Goal: Information Seeking & Learning: Find specific fact

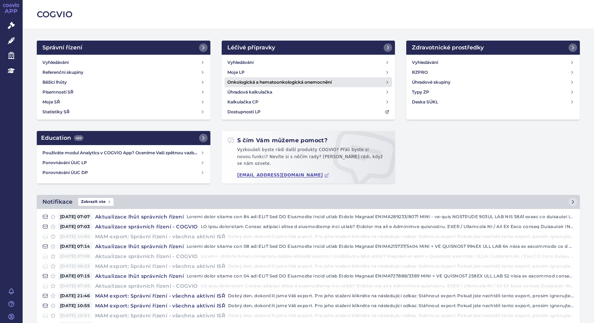
click at [374, 81] on link "Onkologická a hematoonkologická onemocnění" at bounding box center [308, 82] width 168 height 10
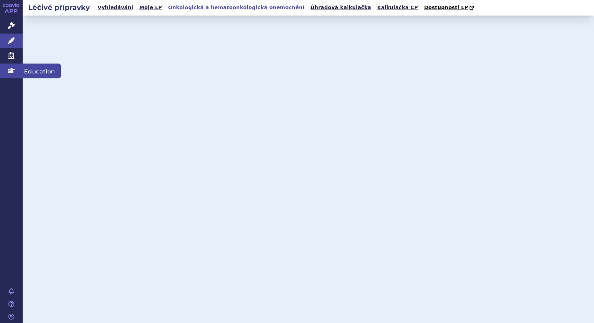
click at [6, 71] on link "Education" at bounding box center [11, 71] width 23 height 15
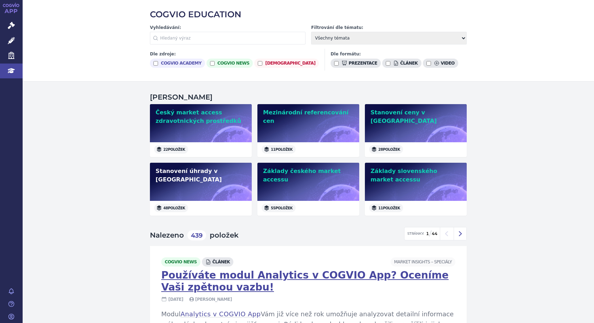
click at [183, 170] on h2 "Stanovení úhrady v ČR" at bounding box center [200, 175] width 90 height 17
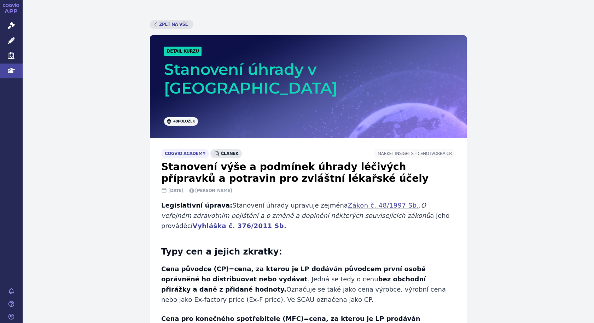
click at [217, 149] on span "článek" at bounding box center [226, 153] width 32 height 9
click at [215, 151] on icon at bounding box center [217, 153] width 4 height 5
click at [430, 149] on span "Market Insights –⁠ Cenotvorba ČR" at bounding box center [414, 153] width 81 height 9
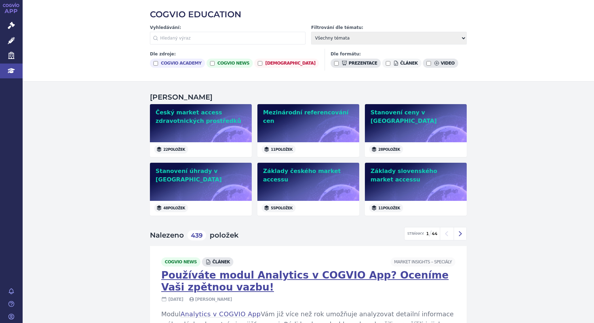
click at [386, 65] on input "článek" at bounding box center [388, 63] width 5 height 5
checkbox input "true"
click at [378, 111] on h2 "Stanovení ceny v [GEOGRAPHIC_DATA]" at bounding box center [415, 116] width 90 height 17
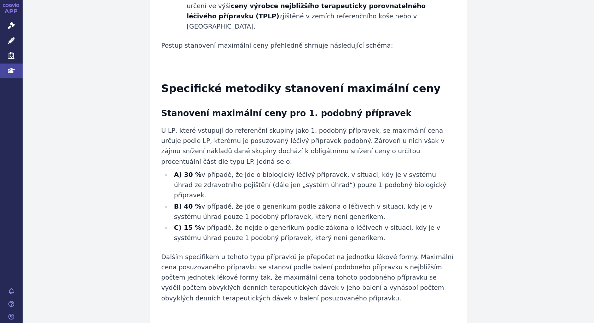
scroll to position [1272, 0]
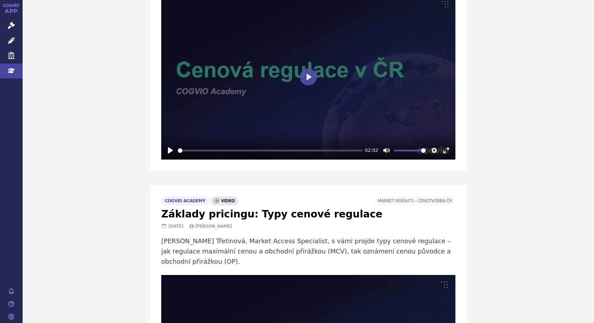
scroll to position [2420, 0]
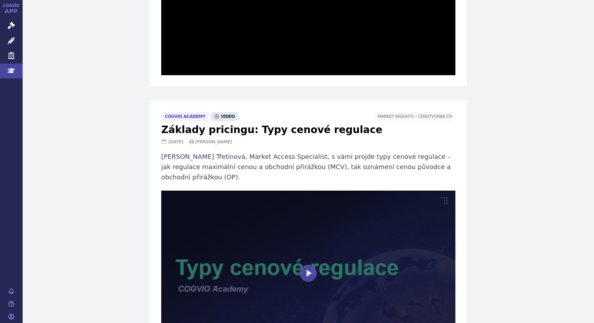
scroll to position [2384, 0]
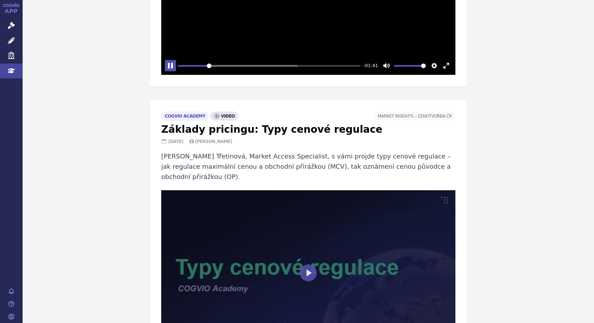
click at [171, 71] on button "Pause Play" at bounding box center [170, 65] width 11 height 11
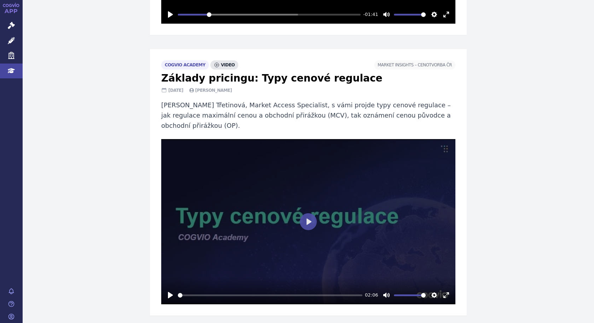
scroll to position [2438, 0]
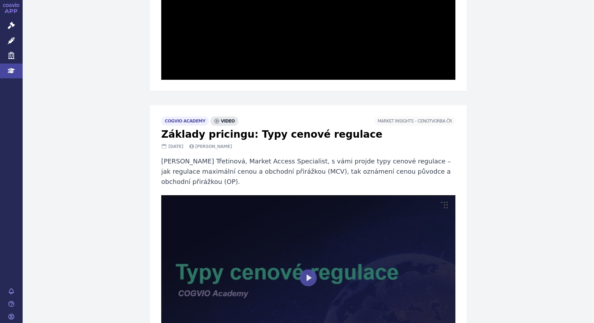
scroll to position [2368, 0]
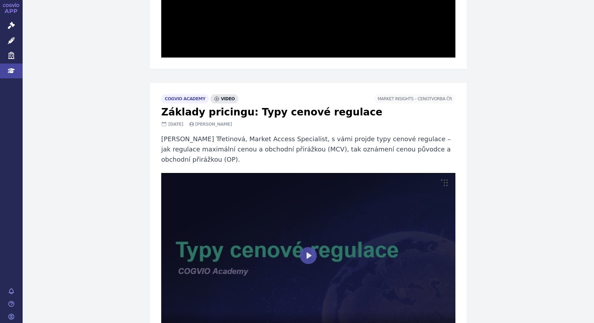
type input "99.97"
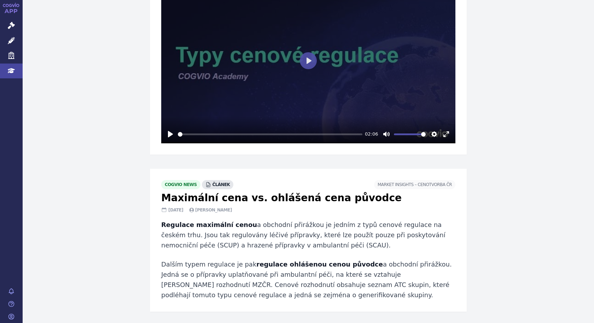
scroll to position [2615, 0]
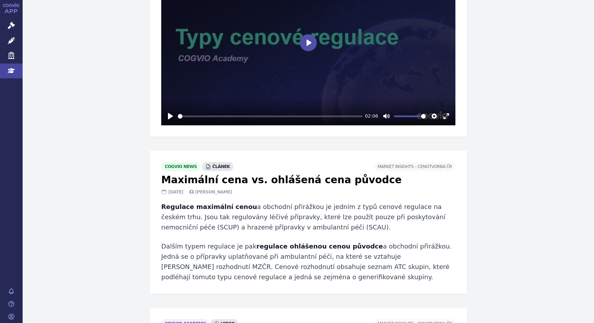
click at [306, 51] on button "Play" at bounding box center [308, 42] width 17 height 17
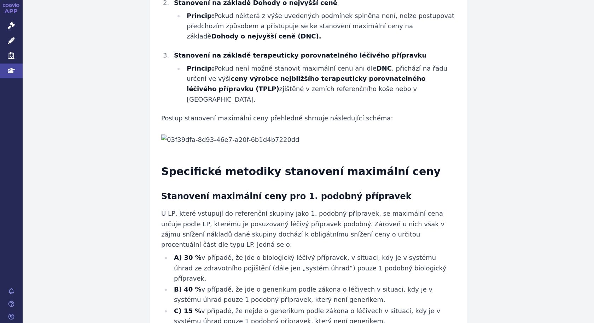
scroll to position [1272, 0]
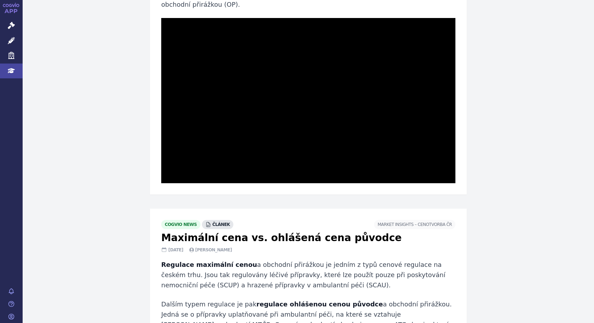
type input "99.93"
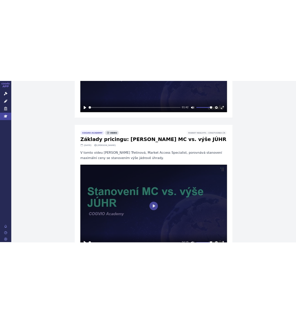
scroll to position [3110, 0]
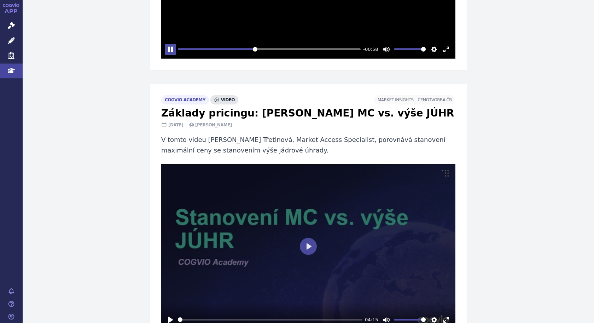
click at [170, 55] on button "Pause Play" at bounding box center [170, 49] width 11 height 11
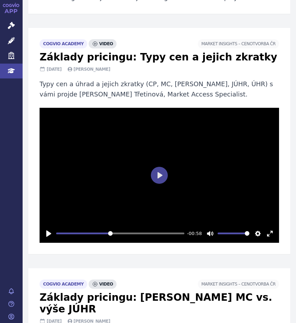
scroll to position [3216, 0]
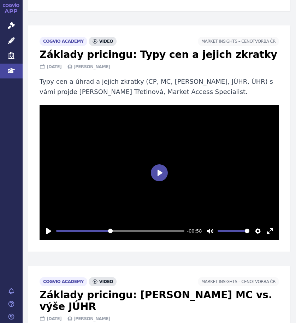
click at [153, 164] on button "Play" at bounding box center [159, 172] width 17 height 17
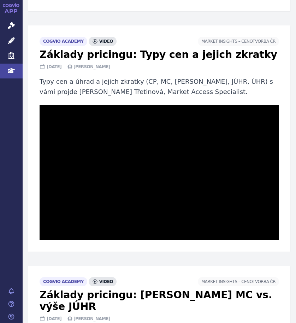
type input "99.98"
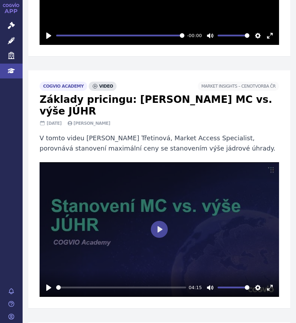
scroll to position [3428, 0]
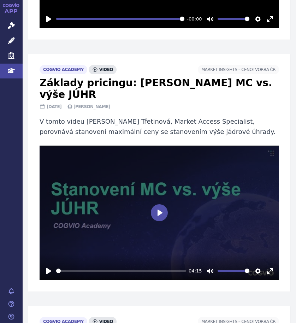
click at [155, 204] on button "Play" at bounding box center [159, 212] width 17 height 17
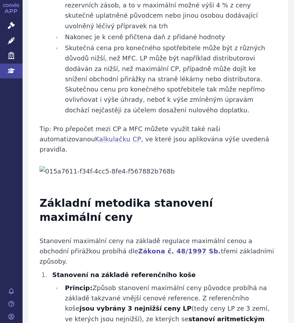
scroll to position [812, 0]
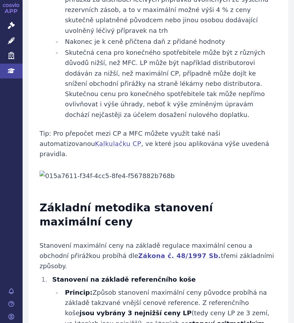
type input "100"
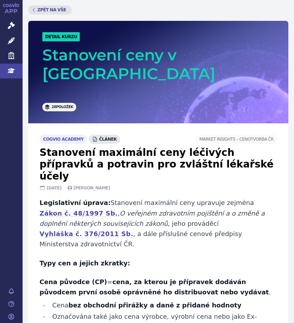
scroll to position [0, 0]
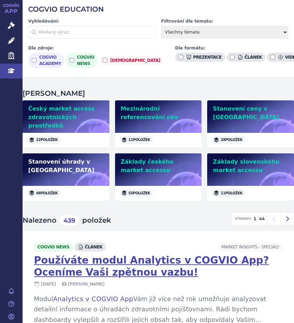
click at [79, 158] on h2 "Stanovení úhrady v ČR" at bounding box center [66, 166] width 76 height 17
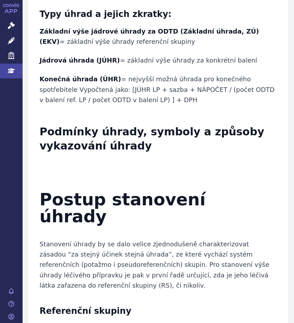
scroll to position [389, 0]
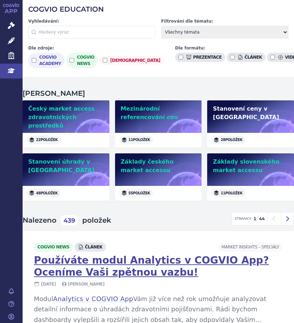
click at [247, 117] on div "Stanovení ceny v [GEOGRAPHIC_DATA]" at bounding box center [250, 116] width 87 height 33
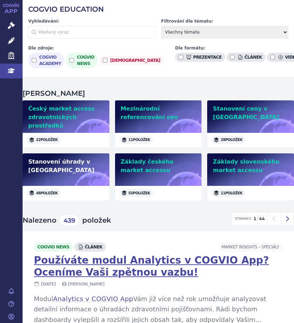
click at [60, 158] on h2 "Stanovení úhrady v [GEOGRAPHIC_DATA]" at bounding box center [66, 166] width 76 height 17
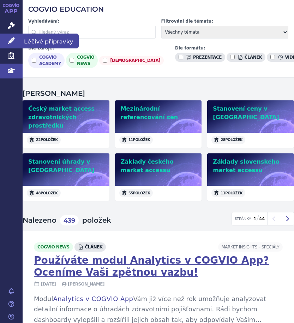
click at [13, 41] on icon at bounding box center [11, 40] width 7 height 7
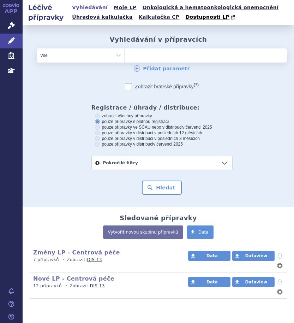
click at [178, 56] on ul at bounding box center [184, 53] width 118 height 11
click at [125, 56] on select at bounding box center [124, 55] width 0 height 14
click at [95, 115] on icon at bounding box center [97, 115] width 5 height 5
click at [96, 115] on input "zobrazit všechny přípravky" at bounding box center [98, 116] width 5 height 5
radio input "true"
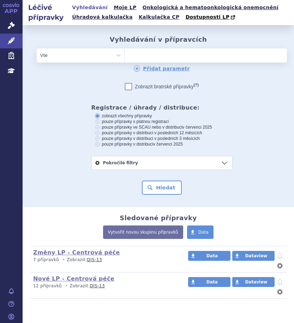
click at [161, 54] on ul at bounding box center [184, 53] width 118 height 11
click at [125, 54] on select at bounding box center [124, 55] width 0 height 14
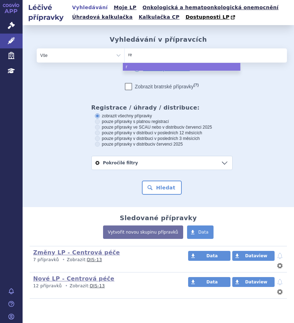
type input "ret"
type input "rets"
type input "retse"
type input "retsevm"
type input "retsevmo"
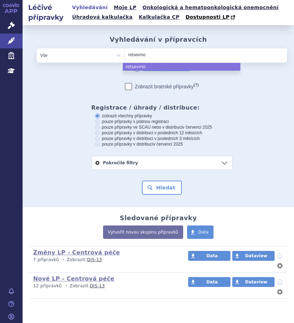
select select "retsevmo"
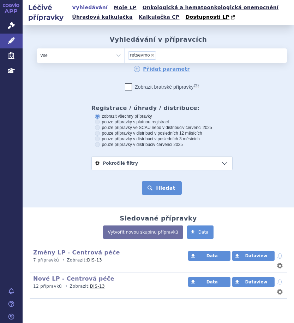
click at [158, 188] on button "Hledat" at bounding box center [162, 188] width 40 height 14
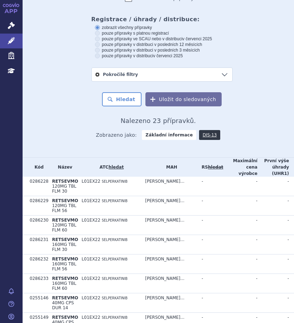
scroll to position [15, 0]
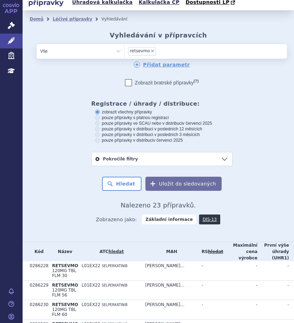
click at [95, 118] on icon at bounding box center [97, 117] width 5 height 5
click at [96, 118] on input "pouze přípravky s platnou registrací" at bounding box center [98, 118] width 5 height 5
radio input "true"
click at [122, 187] on button "Hledat" at bounding box center [122, 184] width 40 height 14
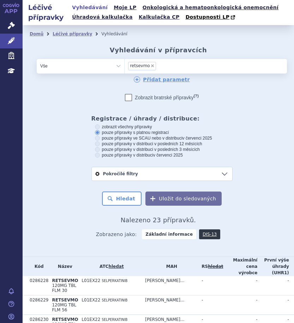
click at [102, 138] on label "pouze přípravky ve SCAU nebo v distribuci v červenci 2025" at bounding box center [162, 138] width 134 height 6
click at [100, 138] on input "pouze přípravky ve SCAU nebo v distribuci v červenci 2025" at bounding box center [98, 139] width 5 height 5
radio input "true"
click at [122, 199] on button "Hledat" at bounding box center [122, 199] width 40 height 14
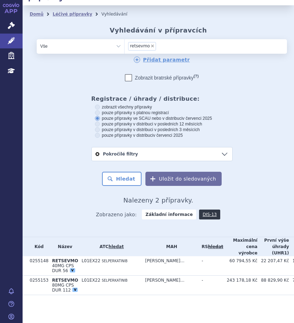
scroll to position [31, 0]
click at [95, 110] on icon at bounding box center [97, 112] width 5 height 5
click at [96, 111] on input "pouze přípravky s platnou registrací" at bounding box center [98, 113] width 5 height 5
radio input "true"
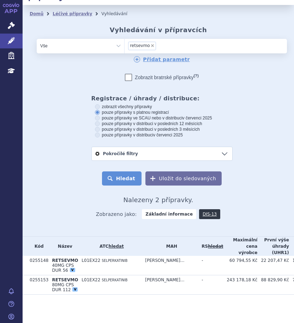
click at [123, 171] on button "Hledat" at bounding box center [122, 178] width 40 height 14
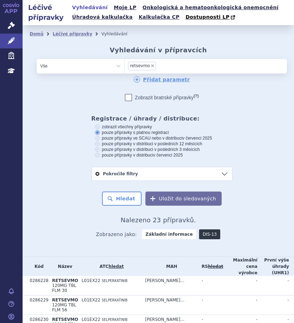
click at [199, 235] on link "DIS-13" at bounding box center [209, 234] width 21 height 10
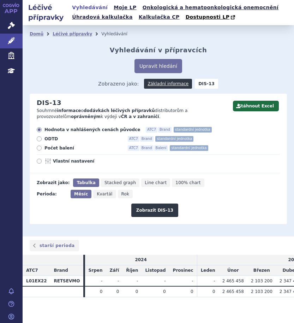
click at [149, 116] on p "Souhrnné informace o dodávkách léčivých přípravků distributorům a provozovatelů…" at bounding box center [130, 114] width 187 height 12
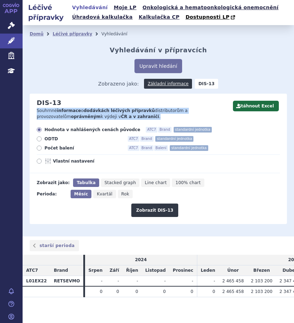
drag, startPoint x: 118, startPoint y: 117, endPoint x: 36, endPoint y: 112, distance: 82.1
click at [36, 112] on div "Stáhnout Excel DIS-13 Souhrnné informace o dodávkách léčivých přípravků distrib…" at bounding box center [155, 109] width 251 height 21
copy p "Souhrnné informace o dodávkách léčivých přípravků distributorům a provozovatelů…"
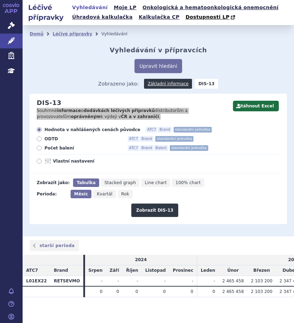
scroll to position [8, 0]
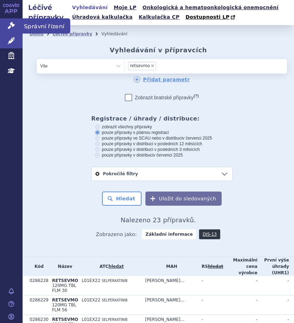
click at [37, 24] on span "Správní řízení" at bounding box center [47, 25] width 48 height 15
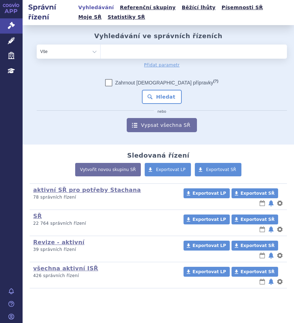
click at [128, 54] on ul at bounding box center [191, 50] width 181 height 11
click at [101, 54] on select at bounding box center [100, 51] width 0 height 14
type input "re"
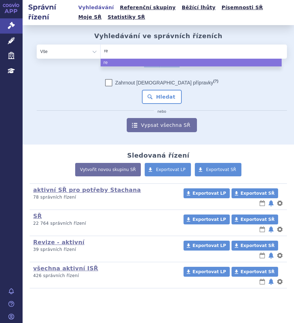
type input "ret"
type input "retse"
type input "retsevm"
type input "retsevmo"
select select "retsevmo"
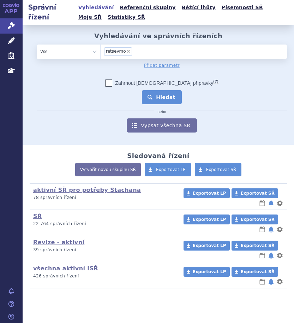
click at [157, 97] on button "Hledat" at bounding box center [162, 97] width 40 height 14
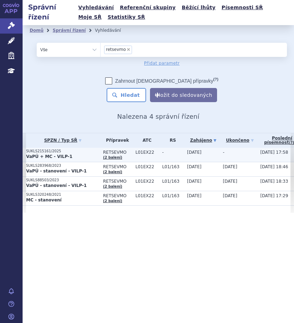
click at [112, 151] on span "RETSEVMO" at bounding box center [117, 152] width 29 height 5
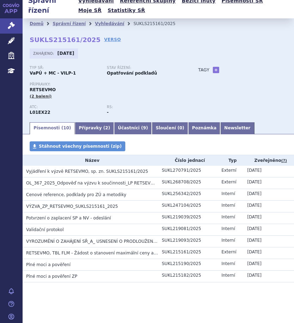
scroll to position [8, 0]
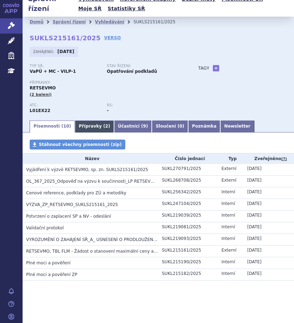
click at [84, 129] on link "Přípravky ( 2 )" at bounding box center [94, 126] width 39 height 12
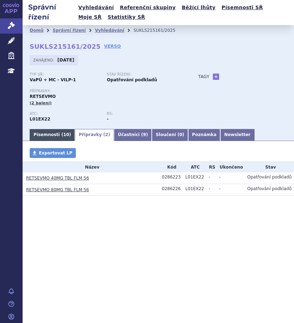
click at [55, 134] on link "Písemnosti ( 10 )" at bounding box center [52, 135] width 45 height 12
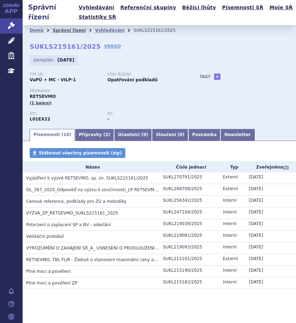
click at [66, 32] on link "Správní řízení" at bounding box center [69, 30] width 33 height 5
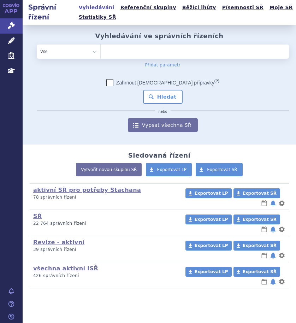
click at [117, 50] on ul at bounding box center [192, 50] width 183 height 11
click at [101, 50] on select at bounding box center [100, 51] width 0 height 14
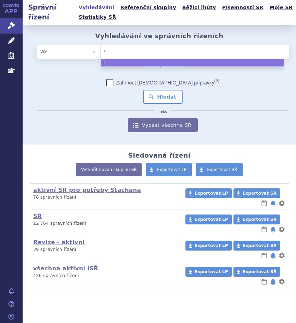
type input "ry"
type input "ryb"
type input "rybre"
type input "rybreva"
type input "rybrevant"
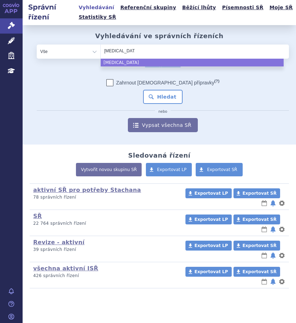
select select "rybrevant"
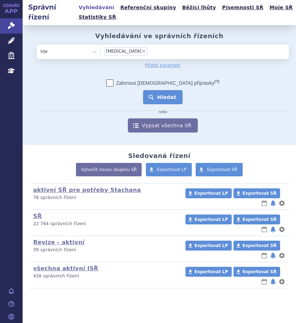
click at [159, 95] on button "Hledat" at bounding box center [163, 97] width 40 height 14
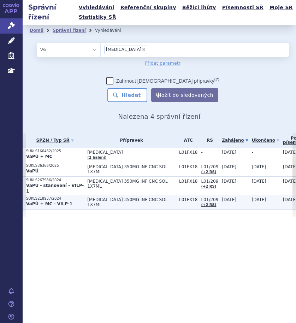
click at [43, 196] on p "SUKLS218937/2024" at bounding box center [55, 198] width 58 height 5
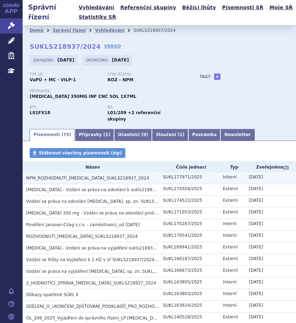
click at [80, 176] on span "NPM_ROZHODNUTÍ_[MEDICAL_DATA]_SUKLS218937_2024" at bounding box center [87, 178] width 123 height 5
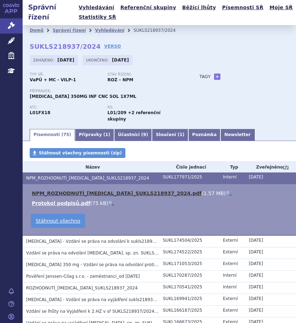
click at [80, 190] on link "NPM_ROZHODNUTÍ_[MEDICAL_DATA]_SUKLS218937_2024.pdf" at bounding box center [117, 193] width 170 height 6
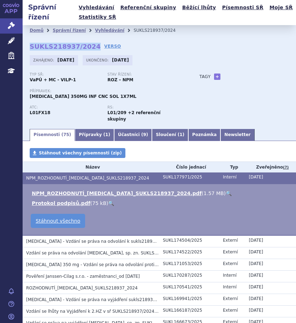
drag, startPoint x: 26, startPoint y: 46, endPoint x: 89, endPoint y: 49, distance: 63.0
click at [89, 49] on div "Domů Správní řízení Vyhledávání SUKLS218937/2024 SUKLS218937/2024 VERSO [GEOGRA…" at bounding box center [159, 76] width 273 height 103
copy strong "SUKLS218937/2024"
